Goal: Transaction & Acquisition: Purchase product/service

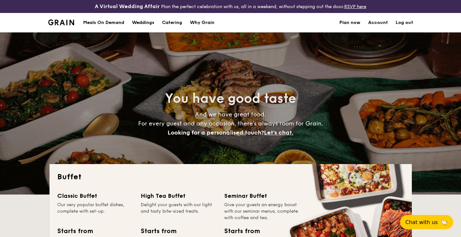
select select
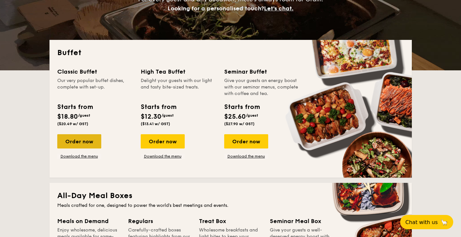
click at [76, 139] on div "Order now" at bounding box center [79, 141] width 44 height 14
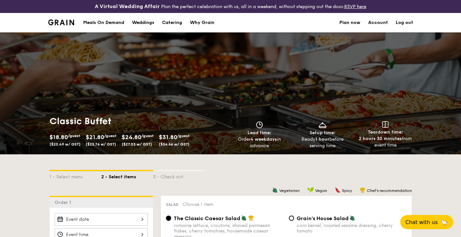
type input "phong.quan@gmail.com"
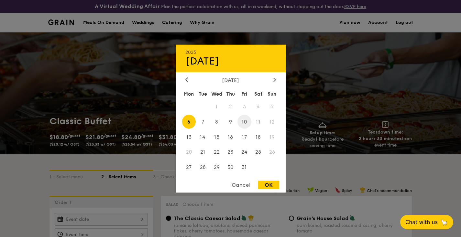
click at [246, 122] on span "10" at bounding box center [245, 122] width 14 height 14
click at [272, 184] on div "OK" at bounding box center [268, 184] width 21 height 9
type input "Oct 10, 2025"
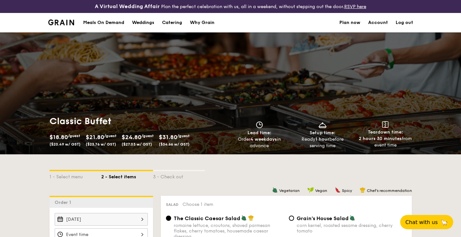
click at [378, 23] on link "Account" at bounding box center [378, 22] width 20 height 19
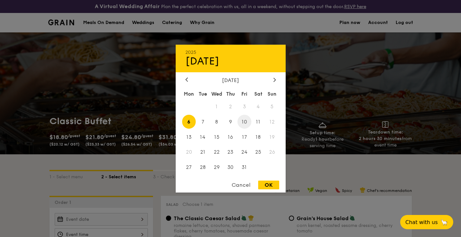
click at [245, 123] on span "10" at bounding box center [245, 122] width 14 height 14
click at [268, 184] on div "OK" at bounding box center [268, 184] width 21 height 9
type input "Oct 10, 2025"
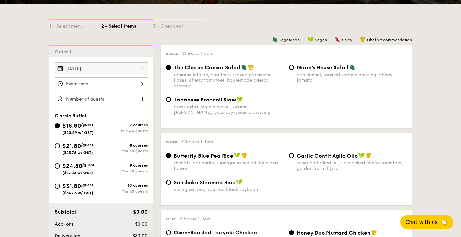
scroll to position [162, 0]
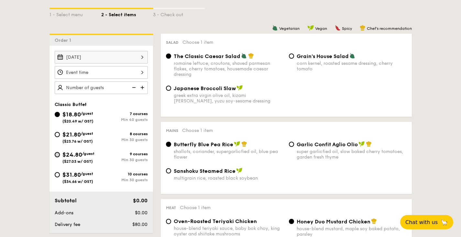
click at [58, 154] on input "$24.80 /guest ($27.03 w/ GST) 9 courses Min 30 guests" at bounding box center [57, 154] width 5 height 5
radio input "true"
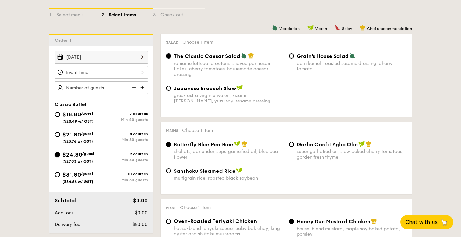
radio input "true"
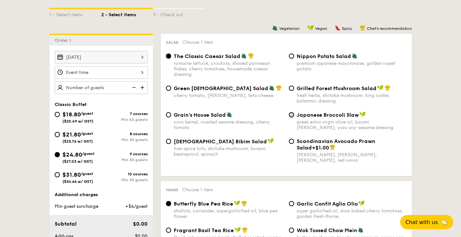
click at [291, 116] on input "Japanese Broccoli Slaw greek extra virgin olive oil, kizami nori, ginger, yuzu …" at bounding box center [291, 114] width 5 height 5
radio input "true"
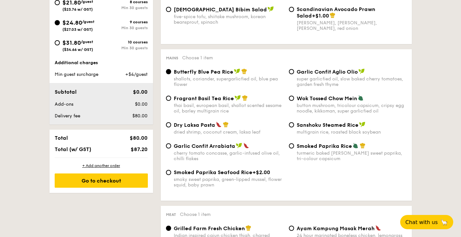
scroll to position [291, 0]
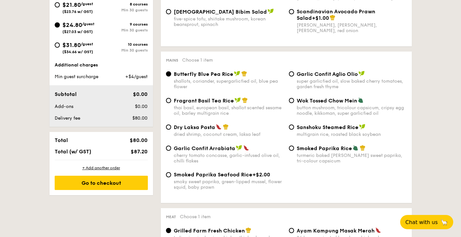
click at [191, 104] on span "Fragrant Basil Tea Rice" at bounding box center [204, 100] width 60 height 6
click at [171, 103] on input "Fragrant Basil Tea Rice thai basil, european basil, shallot scented sesame oil,…" at bounding box center [168, 100] width 5 height 5
radio input "true"
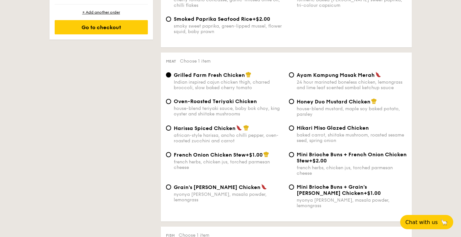
scroll to position [453, 0]
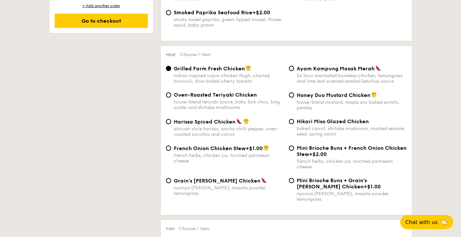
type input "phong.quan@gmail.com"
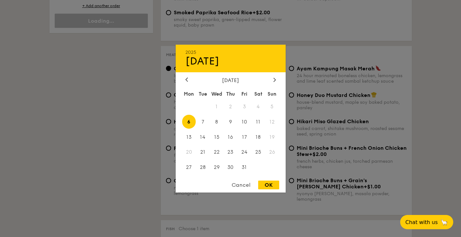
scroll to position [275, 0]
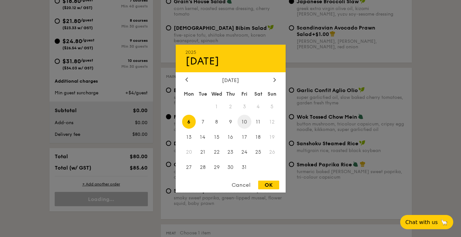
click at [245, 122] on span "10" at bounding box center [245, 122] width 14 height 14
click at [268, 185] on div "OK" at bounding box center [268, 184] width 21 height 9
type input "Oct 10, 2025"
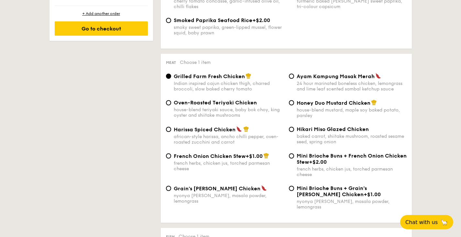
scroll to position [469, 0]
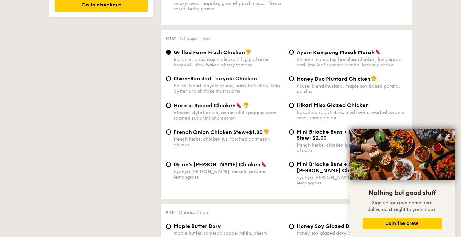
click at [349, 61] on div "24 hour marinated boneless chicken, lemongrass and lime leaf scented sambal ket…" at bounding box center [352, 62] width 110 height 11
click at [294, 55] on input "Ayam Kampung Masak Merah 24 hour marinated boneless chicken, lemongrass and lim…" at bounding box center [291, 52] width 5 height 5
radio input "true"
click at [446, 135] on icon at bounding box center [448, 135] width 4 height 4
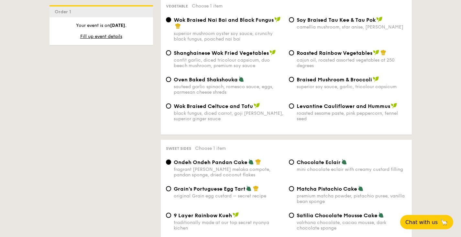
scroll to position [826, 0]
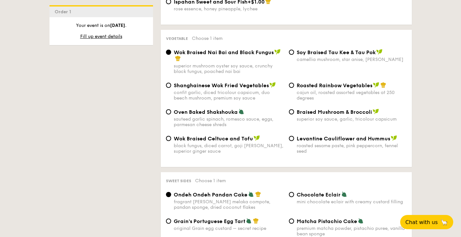
click at [193, 82] on span "Shanghainese Wok Fried Vegetables" at bounding box center [221, 85] width 95 height 6
click at [171, 83] on input "Shanghainese Wok Fried Vegetables confit garlic, diced tricolour capsicum, duo …" at bounding box center [168, 85] width 5 height 5
radio input "true"
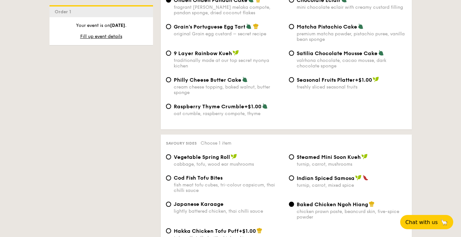
scroll to position [1052, 0]
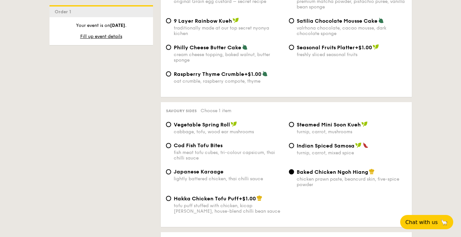
click at [193, 123] on span "Vegetable Spring Roll" at bounding box center [202, 124] width 56 height 6
click at [171, 123] on input "Vegetable Spring Roll cabbage, tofu, wood ear mushrooms" at bounding box center [168, 124] width 5 height 5
radio input "true"
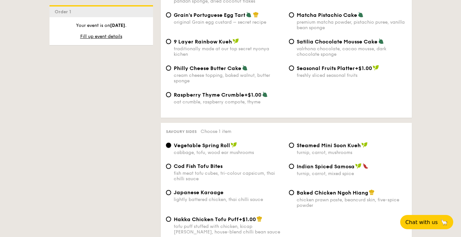
scroll to position [988, 0]
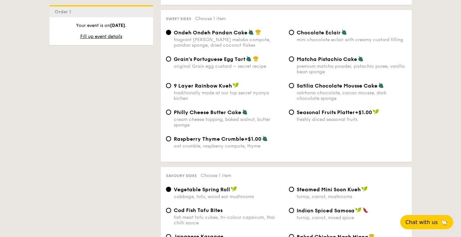
click at [198, 57] on span "Grain's Portuguese Egg Tart" at bounding box center [210, 59] width 72 height 6
click at [171, 57] on input "Grain's Portuguese Egg Tart original Grain egg custard – secret recipe" at bounding box center [168, 58] width 5 height 5
radio input "true"
click at [379, 146] on div "Raspberry Thyme Crumble +$1.00 oat crumble, raspberry compote, thyme" at bounding box center [287, 145] width 246 height 21
click at [368, 144] on div "Raspberry Thyme Crumble +$1.00 oat crumble, raspberry compote, thyme" at bounding box center [287, 145] width 246 height 21
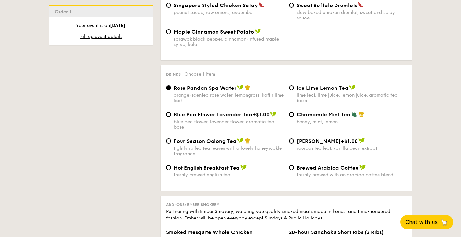
scroll to position [1344, 0]
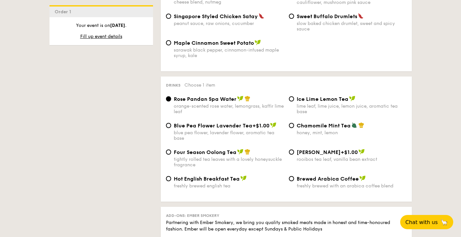
click at [195, 126] on span "Blue Pea Flower Lavender Tea" at bounding box center [213, 125] width 79 height 6
click at [171, 126] on input "Blue Pea Flower Lavender Tea +$1.00 blue pea flower, lavender flower, aromatic …" at bounding box center [168, 125] width 5 height 5
radio input "true"
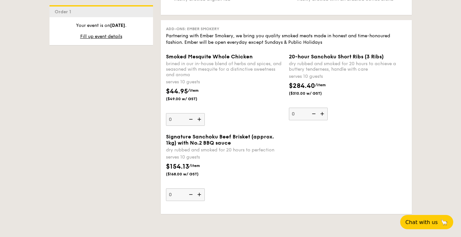
scroll to position [1538, 0]
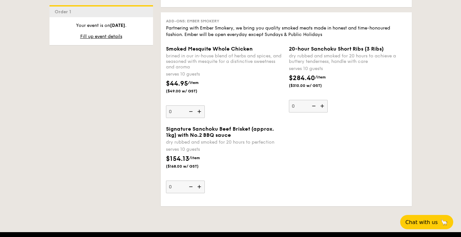
click at [201, 189] on img at bounding box center [200, 186] width 10 height 12
click at [201, 189] on input "0" at bounding box center [185, 186] width 39 height 13
type input "1"
click at [370, 159] on div "Signature Sanchoku Beef Brisket (approx. 1kg) with No.2 BBQ sauce dry rubbed an…" at bounding box center [287, 163] width 246 height 75
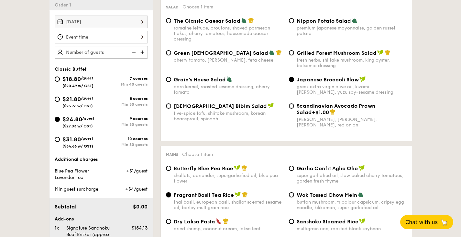
scroll to position [184, 0]
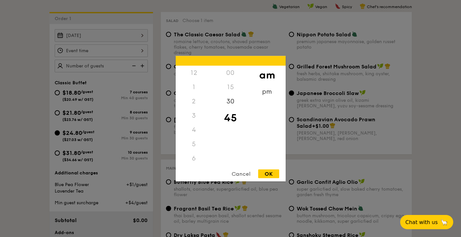
click at [109, 51] on div "12 1 2 3 4 5 6 7 8 9 10 11 00 15 30 45 am pm Cancel OK" at bounding box center [101, 50] width 93 height 13
click at [193, 102] on div "7" at bounding box center [194, 101] width 37 height 14
click at [195, 97] on div "7" at bounding box center [194, 101] width 37 height 14
click at [194, 102] on div "7" at bounding box center [194, 101] width 37 height 14
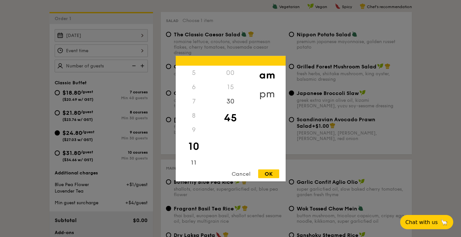
click at [263, 93] on div "pm" at bounding box center [267, 93] width 37 height 19
click at [194, 117] on div "8" at bounding box center [194, 115] width 37 height 14
click at [195, 103] on div "7" at bounding box center [194, 103] width 37 height 19
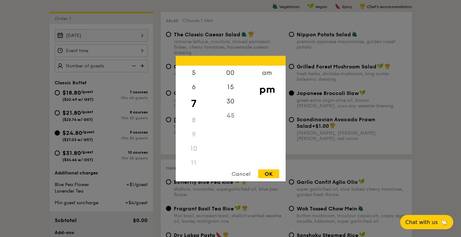
click at [231, 118] on div "45" at bounding box center [230, 115] width 37 height 14
drag, startPoint x: 231, startPoint y: 117, endPoint x: 233, endPoint y: 107, distance: 10.3
click at [231, 117] on div "45" at bounding box center [230, 120] width 37 height 14
click at [234, 104] on div "30" at bounding box center [230, 103] width 37 height 19
click at [260, 111] on div "am pm" at bounding box center [267, 114] width 37 height 99
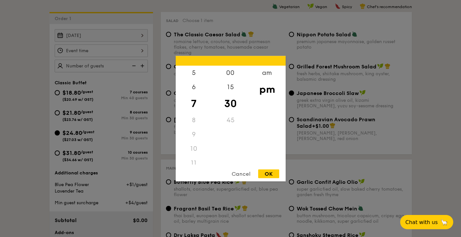
click at [194, 119] on div "8" at bounding box center [194, 120] width 37 height 14
click at [193, 120] on div "8" at bounding box center [194, 120] width 37 height 14
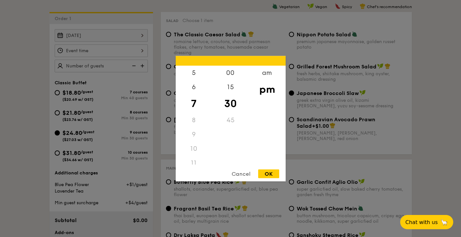
click at [258, 120] on div "am pm" at bounding box center [267, 114] width 37 height 99
click at [269, 175] on div "OK" at bounding box center [268, 173] width 21 height 9
type input "7:30PM"
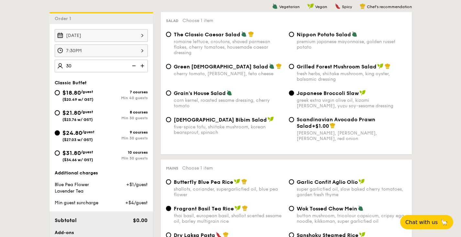
type input "30 guests"
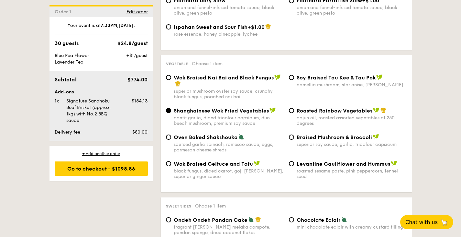
scroll to position [795, 0]
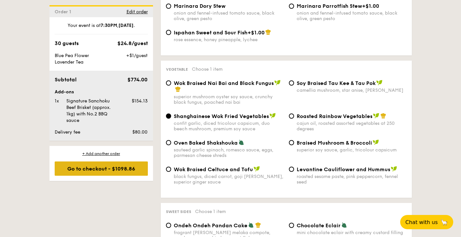
click at [128, 169] on div "Go to checkout - $1098.86" at bounding box center [101, 168] width 93 height 14
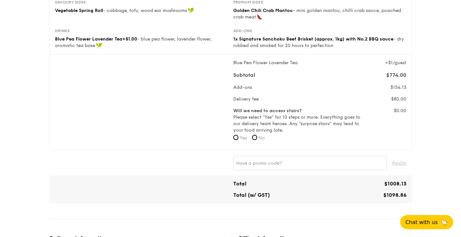
scroll to position [203, 0]
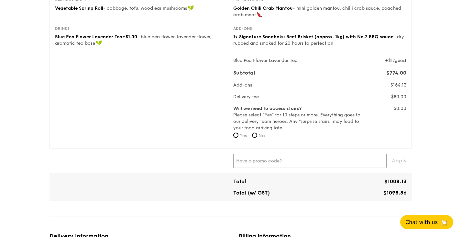
click at [281, 160] on input "text" at bounding box center [309, 160] width 153 height 14
paste input "WELCOMEFEAST"
click at [398, 162] on span "Apply" at bounding box center [399, 160] width 15 height 14
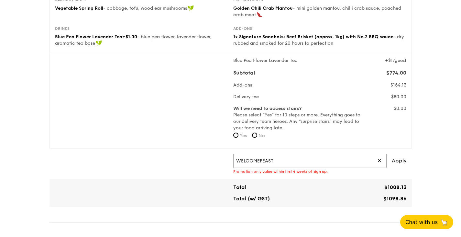
drag, startPoint x: 230, startPoint y: 157, endPoint x: 163, endPoint y: 159, distance: 66.7
click at [164, 159] on div "WELCOMEFEAST ✕ Apply Promotion only value within first 4 weeks of sign up." at bounding box center [230, 163] width 357 height 20
paste input "TRYGRAIN"
click at [399, 162] on span "Apply" at bounding box center [399, 160] width 15 height 14
drag, startPoint x: 309, startPoint y: 164, endPoint x: 206, endPoint y: 160, distance: 103.1
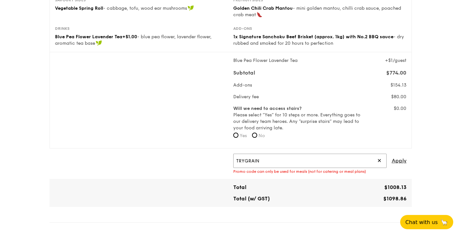
click at [192, 160] on div "TRYGRAIN ✕ Apply Promo code can only be used for meals (not for catering or mea…" at bounding box center [230, 163] width 357 height 20
paste input "PRICE40"
click at [398, 161] on span "Apply" at bounding box center [399, 160] width 15 height 14
drag, startPoint x: 240, startPoint y: 160, endPoint x: 153, endPoint y: 160, distance: 87.1
click at [153, 160] on div "PRICE40 ✕ Apply Promo code does not exist" at bounding box center [230, 163] width 357 height 20
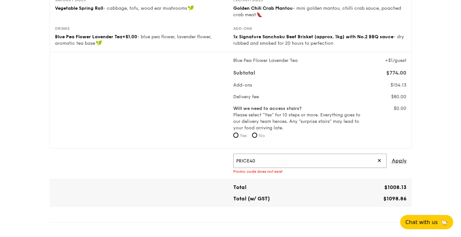
paste input "OUTOFOFFICE"
click at [401, 161] on span "Apply" at bounding box center [399, 160] width 15 height 14
drag, startPoint x: 286, startPoint y: 159, endPoint x: 116, endPoint y: 150, distance: 170.2
click at [115, 150] on div "OUTOFOFFICE ✕ Apply Promo code has expired" at bounding box center [231, 163] width 363 height 30
paste input "EATBETTER"
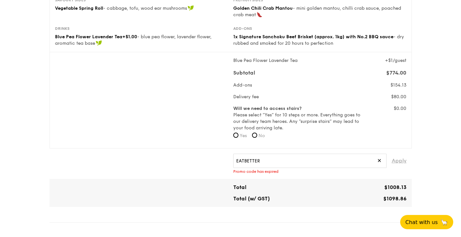
click at [393, 164] on span "Apply" at bounding box center [399, 160] width 15 height 14
drag, startPoint x: 276, startPoint y: 163, endPoint x: 155, endPoint y: 156, distance: 121.0
click at [142, 154] on div "EATBETTER ✕ Apply Promo code has expired" at bounding box center [230, 163] width 357 height 20
paste input "GRAIN"
click at [397, 160] on span "Apply" at bounding box center [399, 160] width 15 height 14
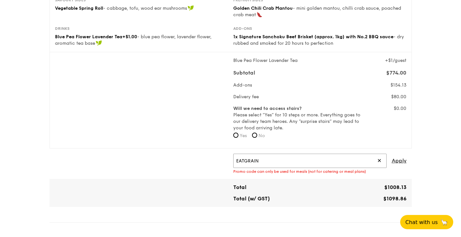
drag, startPoint x: 266, startPoint y: 160, endPoint x: 126, endPoint y: 153, distance: 140.3
click at [126, 153] on div "EATGRAIN ✕ Apply Promo code can only be used for meals (not for catering or mea…" at bounding box center [230, 163] width 357 height 20
paste input "RF277205"
type input "RF277205"
click at [398, 163] on span "Apply" at bounding box center [399, 160] width 15 height 14
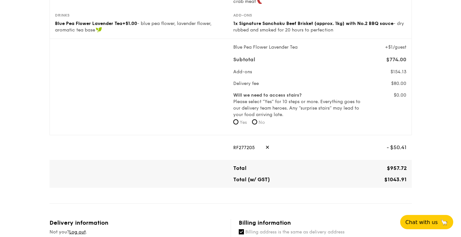
scroll to position [225, 0]
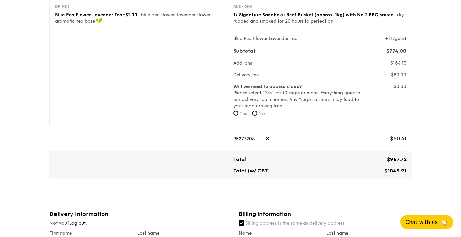
click at [265, 139] on span "✕" at bounding box center [267, 138] width 4 height 14
click at [262, 139] on input "text" at bounding box center [309, 138] width 153 height 14
paste input "PRICE40"
click at [394, 139] on span "Apply" at bounding box center [399, 138] width 15 height 14
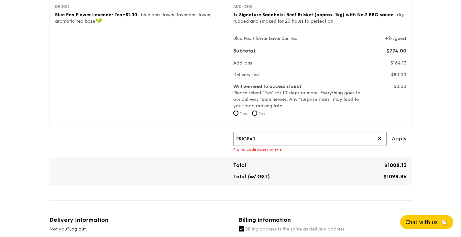
drag, startPoint x: 266, startPoint y: 141, endPoint x: 200, endPoint y: 138, distance: 65.8
click at [184, 135] on div "PRICE40 ✕ Apply Promo code does not exist" at bounding box center [230, 141] width 357 height 20
paste input "RF277205"
type input "RF277205"
click at [403, 137] on span "Apply" at bounding box center [399, 138] width 15 height 14
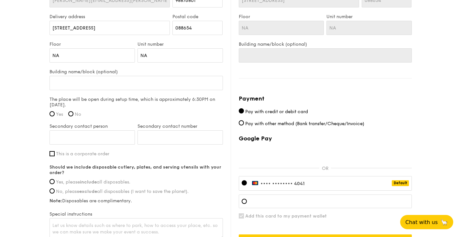
scroll to position [499, 0]
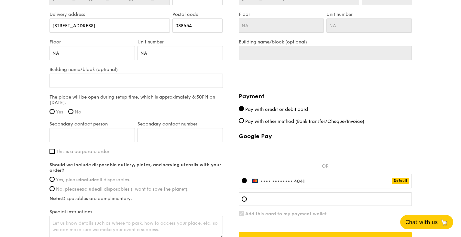
click at [127, 96] on label "The place will be open during setup time, which is approximately 6:30PM on Oct …" at bounding box center [137, 99] width 174 height 11
click at [159, 92] on div "Building name/block (optional)" at bounding box center [137, 81] width 174 height 28
click at [52, 112] on input "Yes" at bounding box center [52, 111] width 5 height 5
radio input "true"
click at [157, 106] on div "The place will be open during setup time, which is approximately 6:30PM on Oct …" at bounding box center [137, 106] width 174 height 24
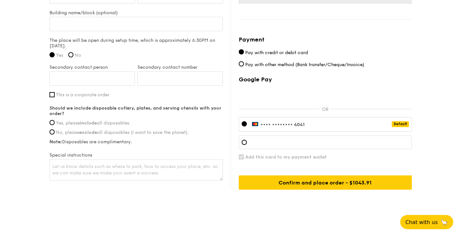
scroll to position [556, 0]
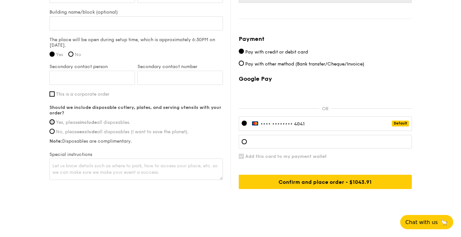
click at [52, 120] on input "Yes, please include all disposables." at bounding box center [52, 121] width 5 height 5
radio input "true"
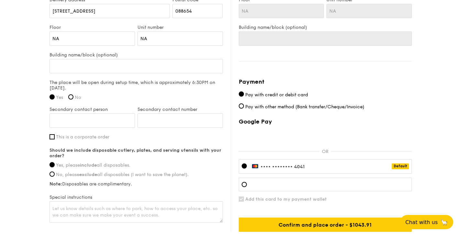
scroll to position [524, 0]
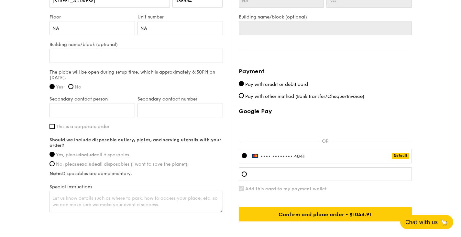
click at [305, 156] on label "•••• •••• •••• 4041 Default" at bounding box center [278, 156] width 53 height 6
click at [311, 155] on div "•••• •••• •••• 4041 Default" at bounding box center [325, 156] width 173 height 15
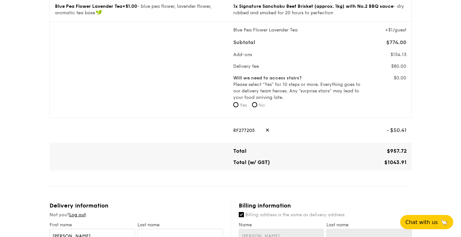
scroll to position [559, 0]
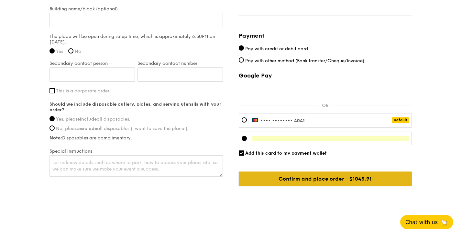
click at [345, 180] on input "Confirm and place order - $1098.86" at bounding box center [325, 178] width 173 height 14
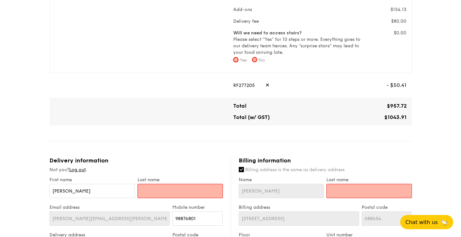
scroll to position [271, 0]
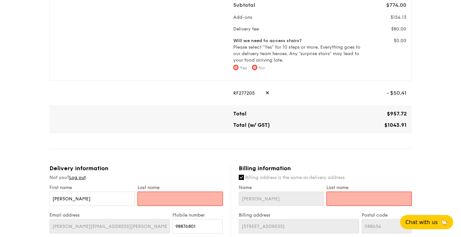
click at [256, 66] on input "No" at bounding box center [254, 67] width 5 height 5
radio input "true"
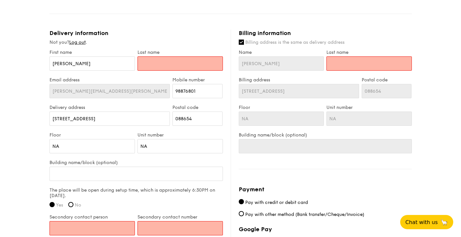
scroll to position [398, 0]
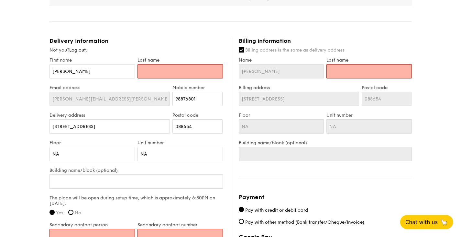
click at [186, 68] on input "text" at bounding box center [180, 71] width 85 height 14
type input "Q"
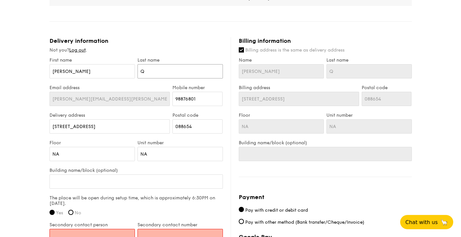
type input "Qu"
type input "Qua"
type input "Quan"
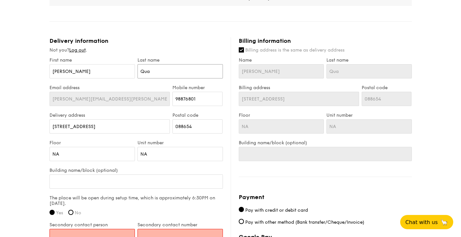
type input "Quan"
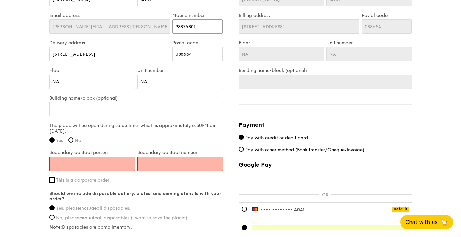
scroll to position [495, 0]
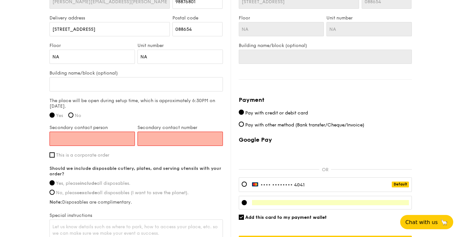
click at [104, 141] on input "Secondary contact person" at bounding box center [92, 138] width 85 height 14
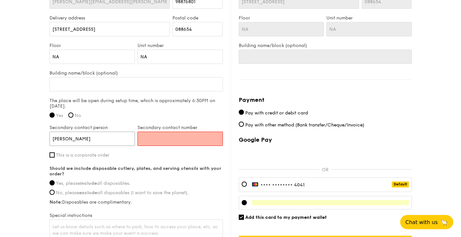
type input "Coco Zhang"
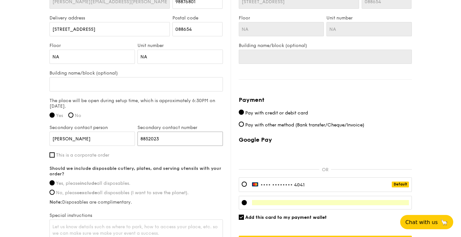
click at [140, 139] on input "8852023" at bounding box center [180, 138] width 85 height 14
type input "88852023"
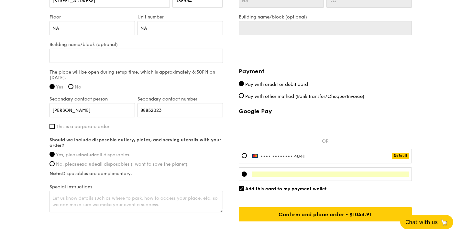
scroll to position [559, 0]
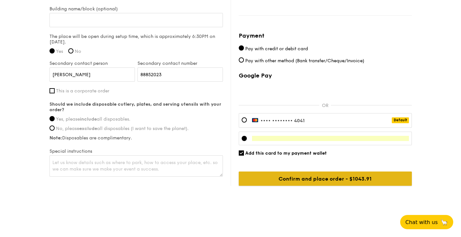
click at [360, 181] on input "Confirm and place order - $1098.86" at bounding box center [325, 178] width 173 height 14
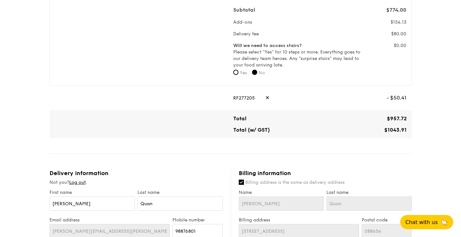
scroll to position [264, 0]
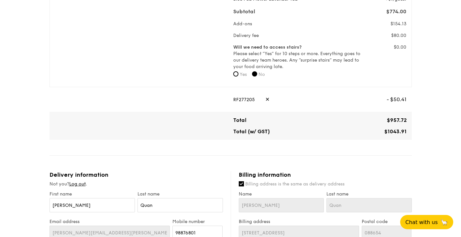
click at [265, 98] on span "✕" at bounding box center [267, 99] width 4 height 14
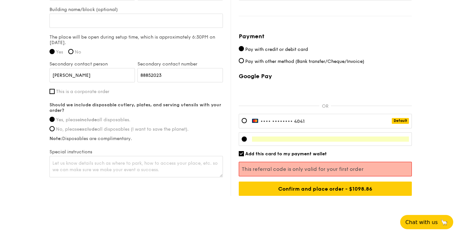
scroll to position [569, 0]
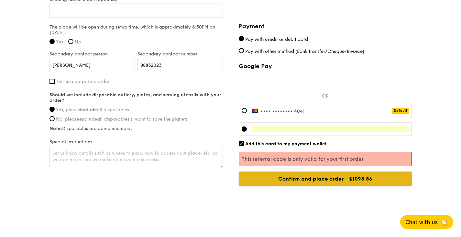
click at [342, 178] on input "Confirm and place order - $1098.86" at bounding box center [325, 178] width 173 height 14
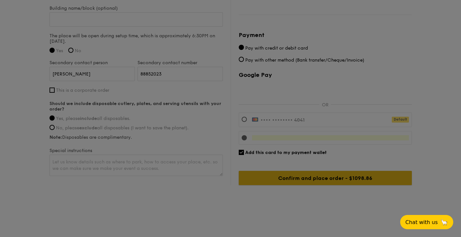
scroll to position [559, 0]
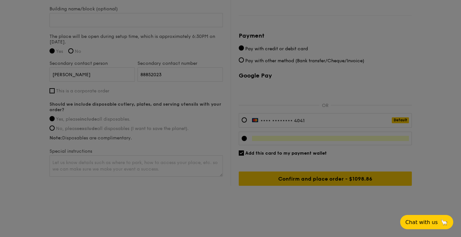
scroll to position [245, 0]
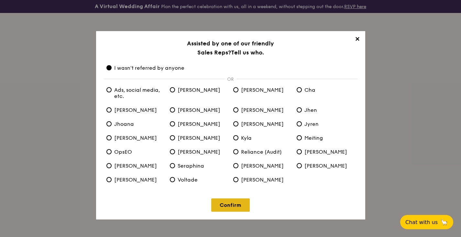
click at [233, 207] on link "Confirm" at bounding box center [230, 204] width 39 height 13
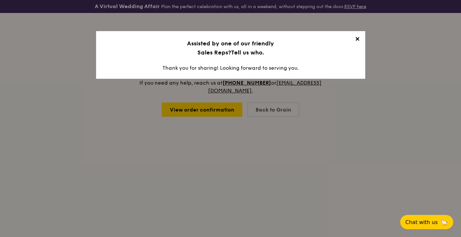
click at [357, 40] on span "✕" at bounding box center [357, 40] width 9 height 9
